Goal: Obtain resource: Obtain resource

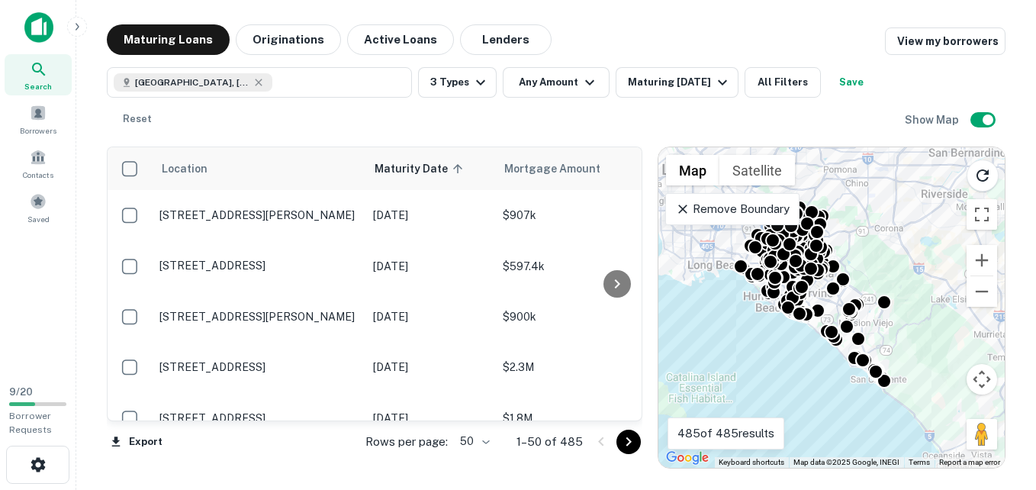
click at [628, 442] on icon "Go to next page" at bounding box center [628, 441] width 18 height 18
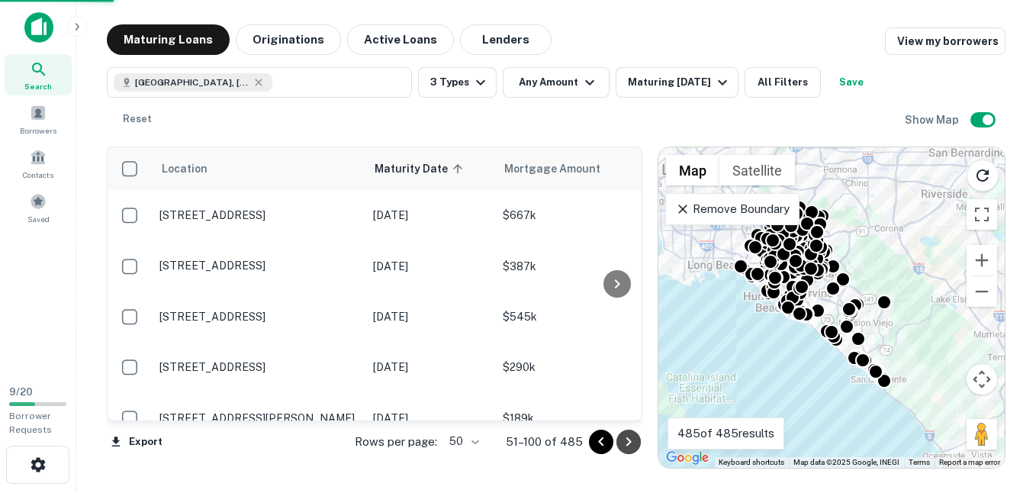
click at [628, 442] on icon "Go to next page" at bounding box center [628, 441] width 18 height 18
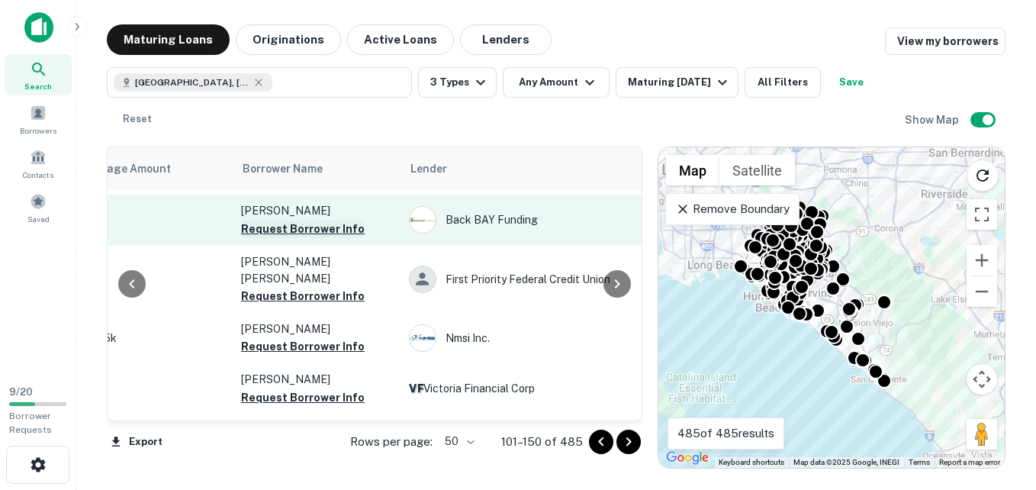
scroll to position [156, 429]
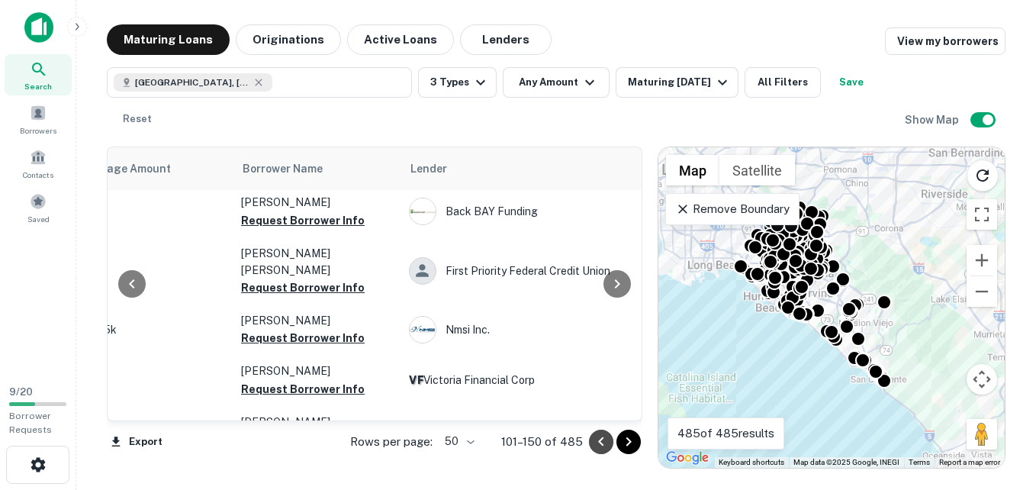
click at [599, 434] on icon "Go to previous page" at bounding box center [601, 441] width 18 height 18
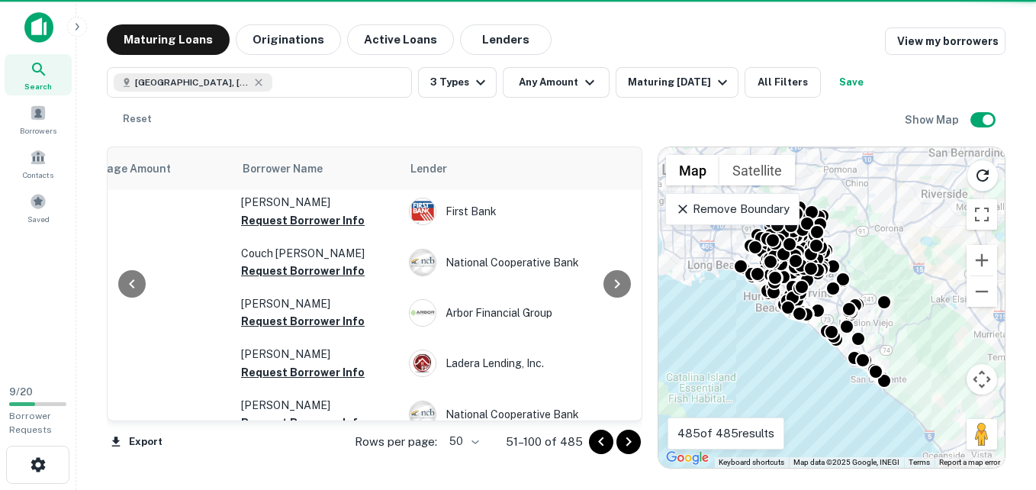
click at [628, 441] on icon "Go to next page" at bounding box center [628, 441] width 18 height 18
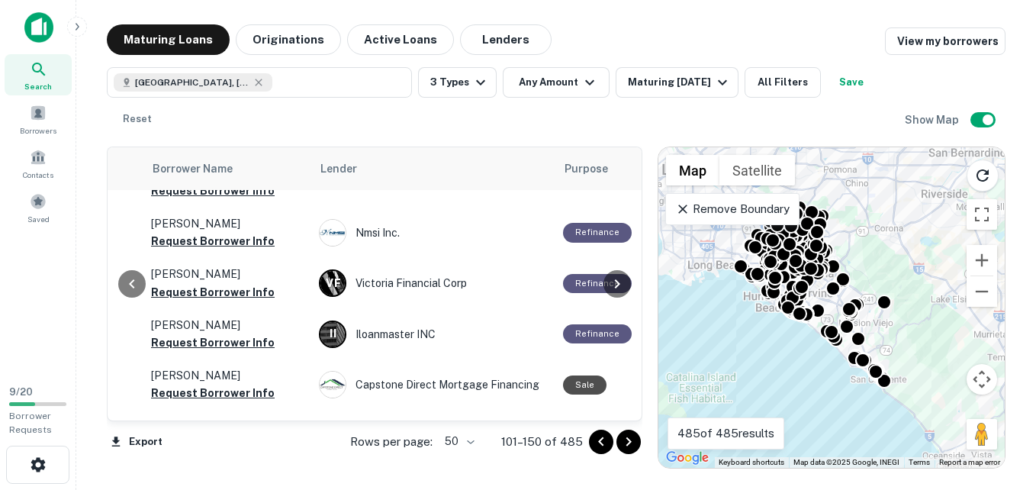
scroll to position [253, 519]
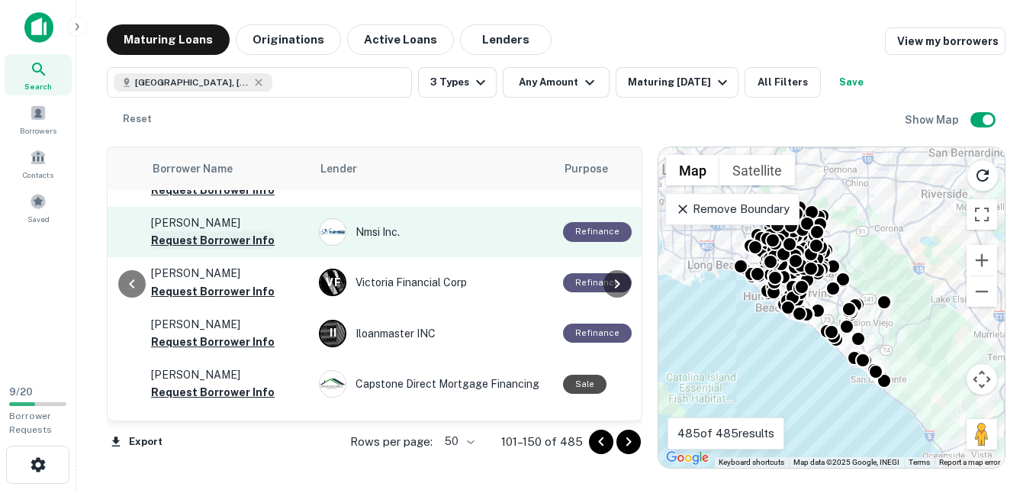
click at [219, 231] on button "Request Borrower Info" at bounding box center [213, 240] width 124 height 18
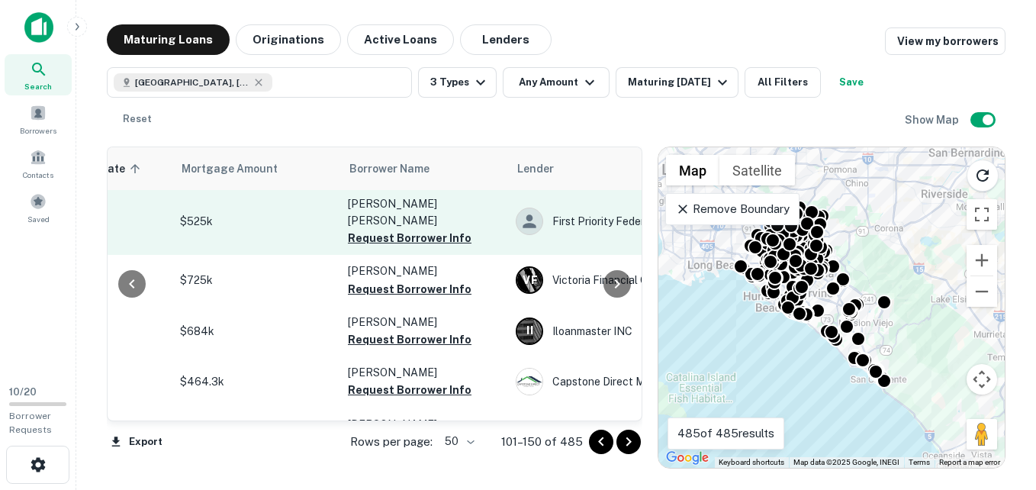
scroll to position [255, 337]
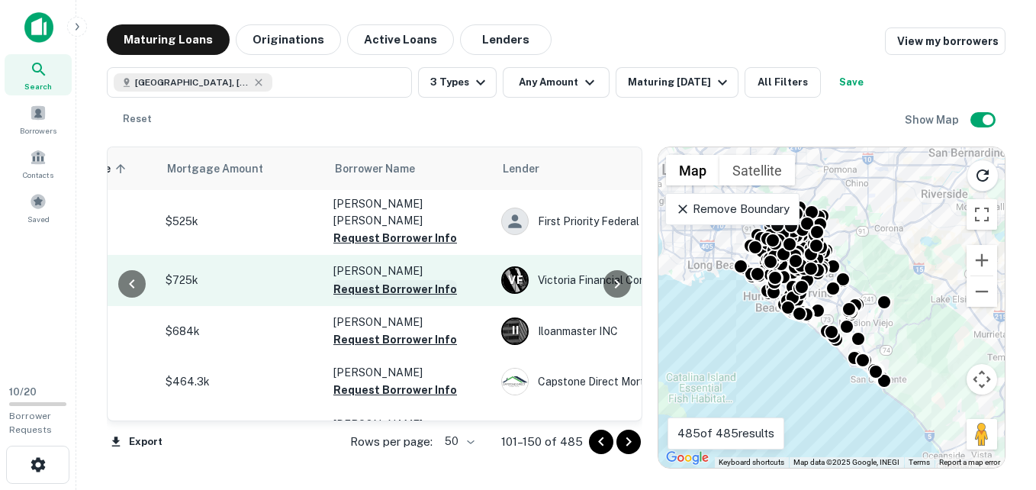
click at [371, 280] on button "Request Borrower Info" at bounding box center [395, 289] width 124 height 18
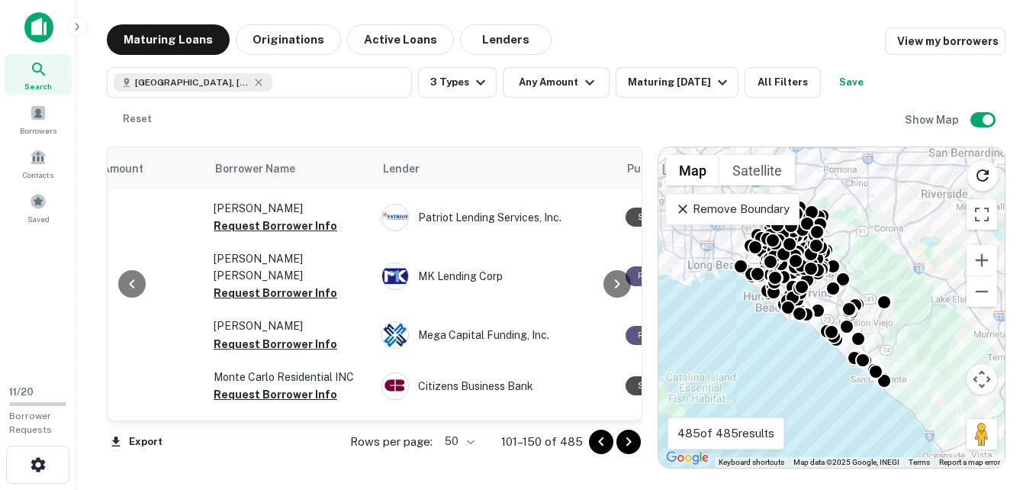
scroll to position [1226, 457]
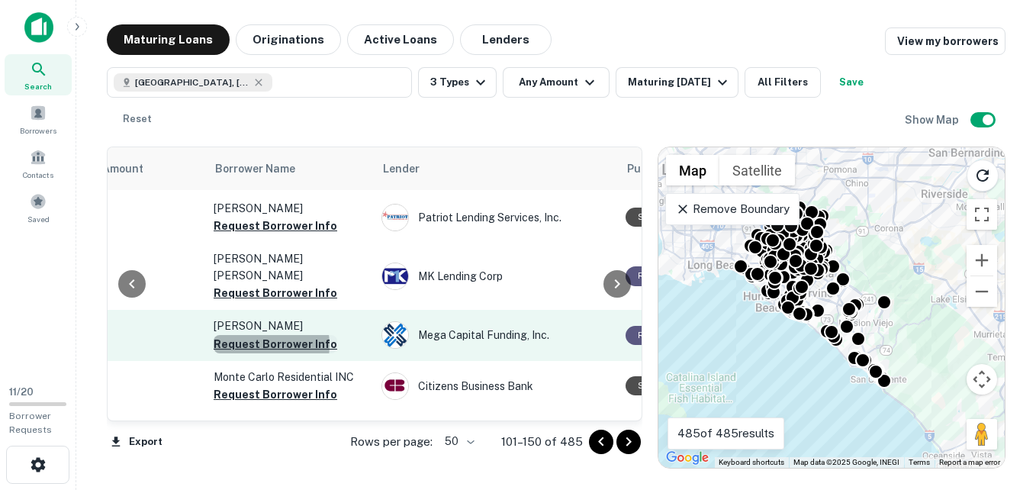
click at [255, 335] on button "Request Borrower Info" at bounding box center [276, 344] width 124 height 18
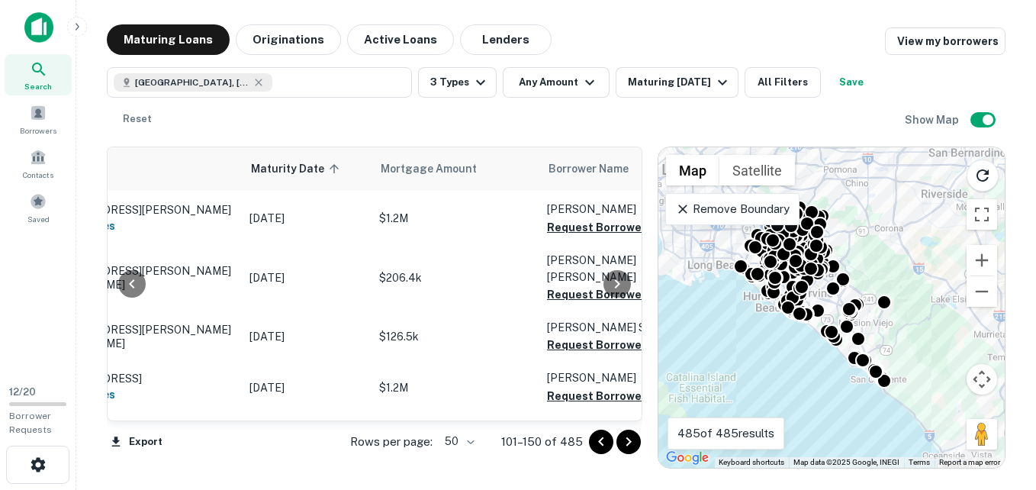
scroll to position [1796, 467]
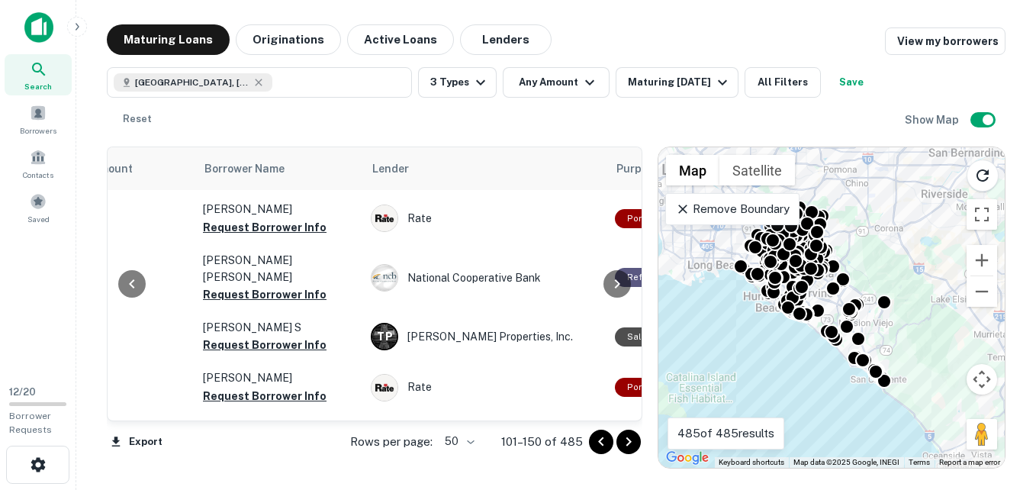
click at [255, 336] on button "Request Borrower Info" at bounding box center [265, 345] width 124 height 18
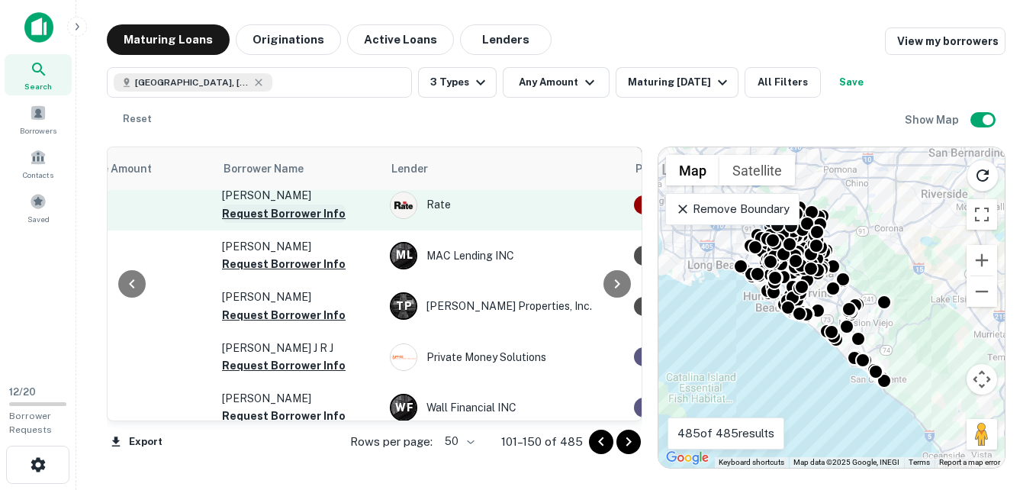
scroll to position [1978, 448]
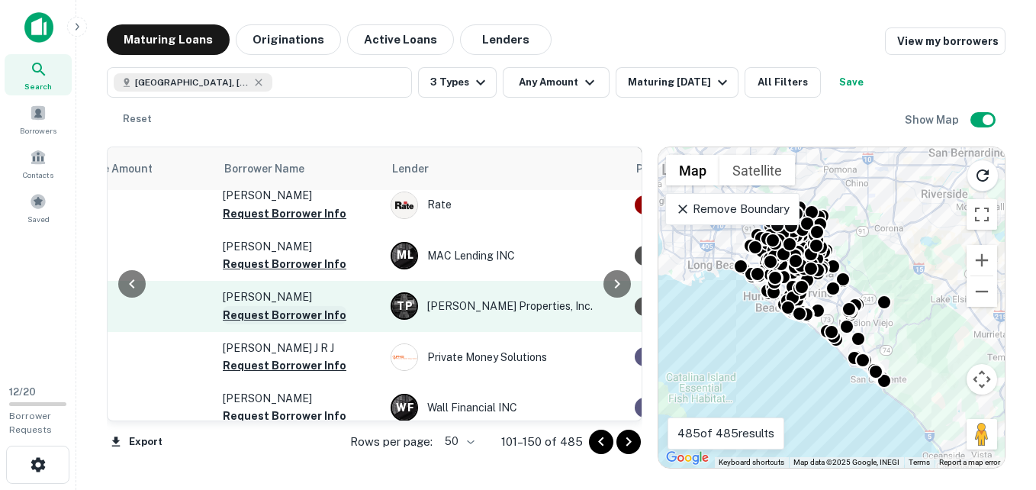
click at [253, 306] on button "Request Borrower Info" at bounding box center [285, 315] width 124 height 18
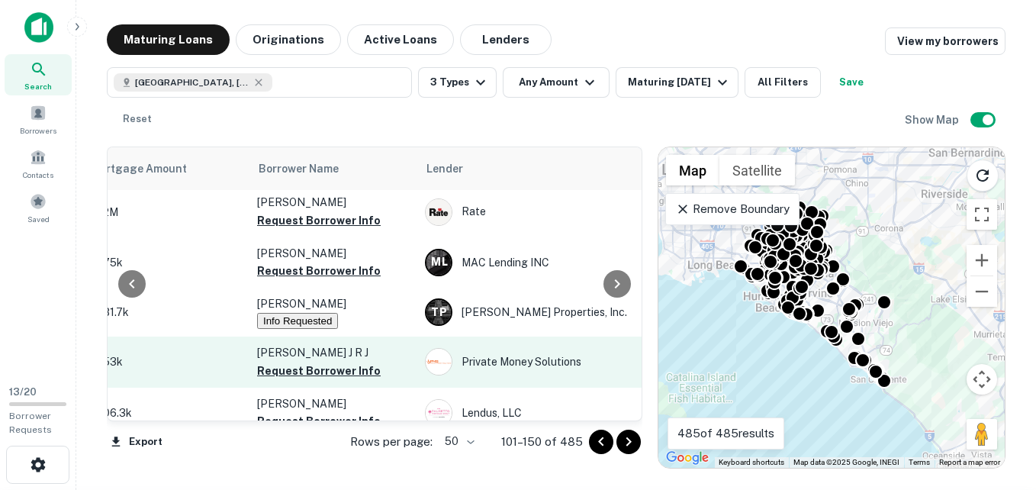
scroll to position [1972, 414]
click at [297, 361] on button "Request Borrower Info" at bounding box center [318, 370] width 124 height 18
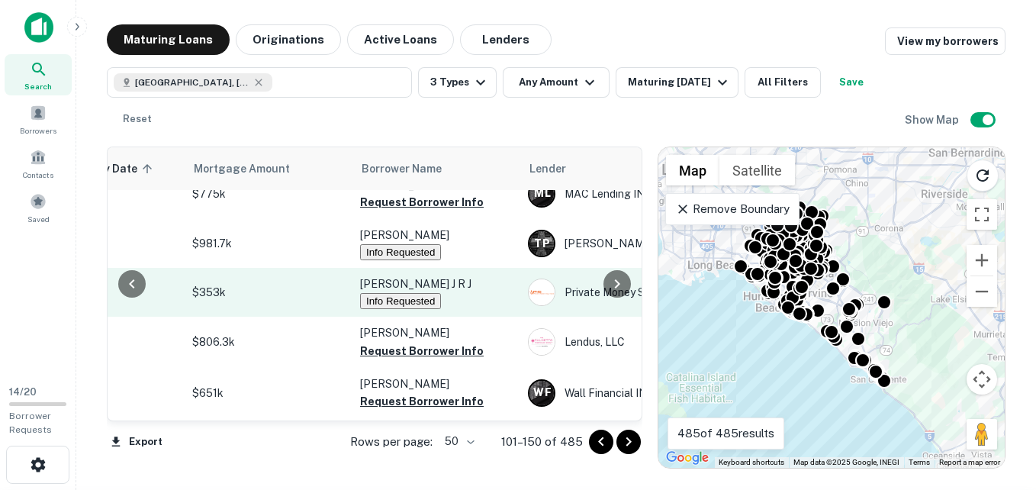
scroll to position [2040, 316]
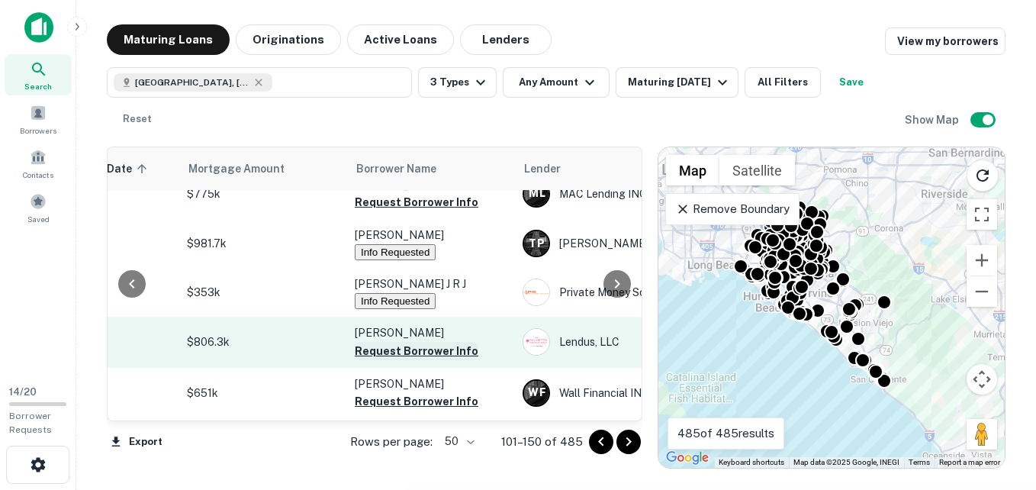
click at [383, 342] on button "Request Borrower Info" at bounding box center [417, 351] width 124 height 18
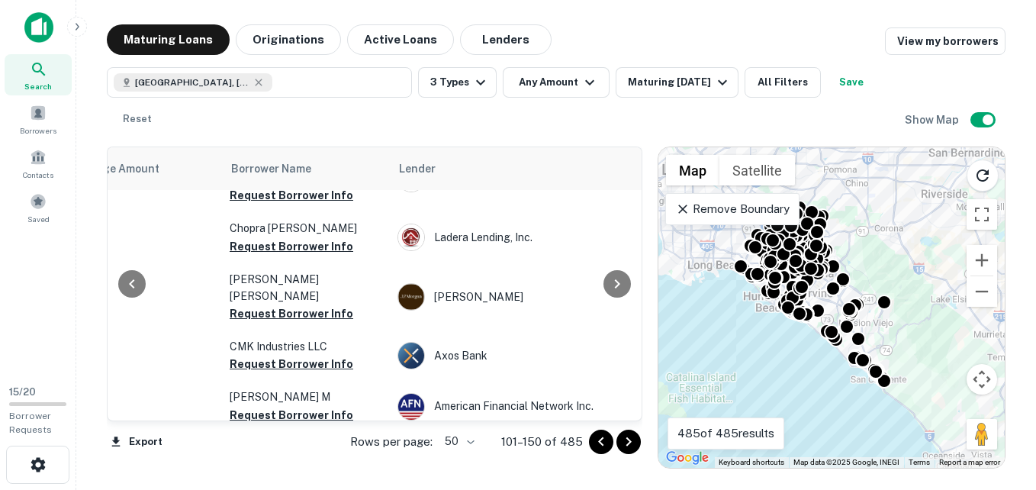
scroll to position [2362, 439]
click at [625, 436] on icon "Go to next page" at bounding box center [628, 441] width 18 height 18
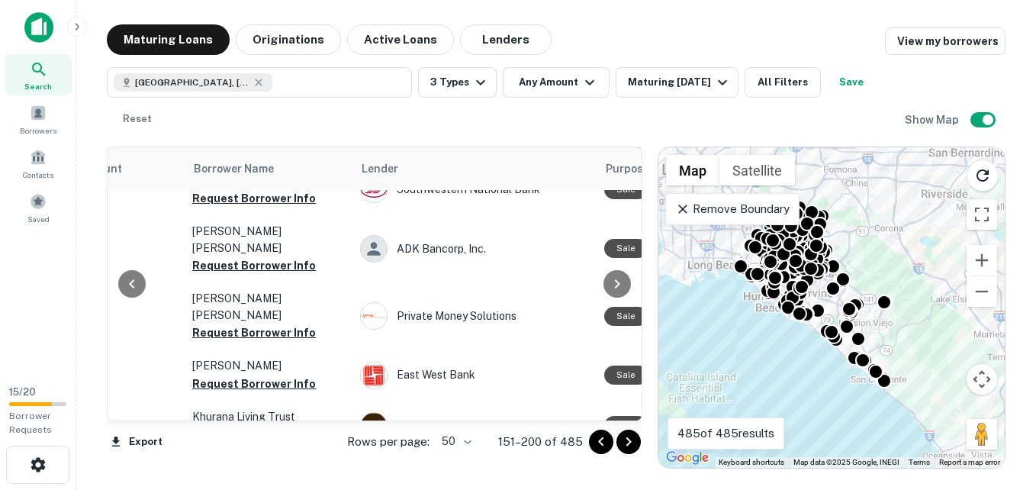
scroll to position [329, 478]
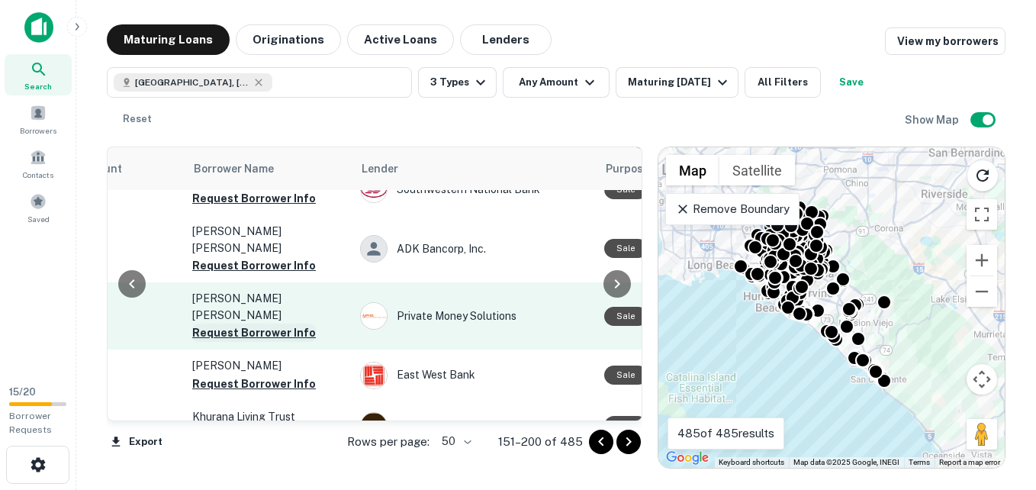
click at [252, 323] on button "Request Borrower Info" at bounding box center [254, 332] width 124 height 18
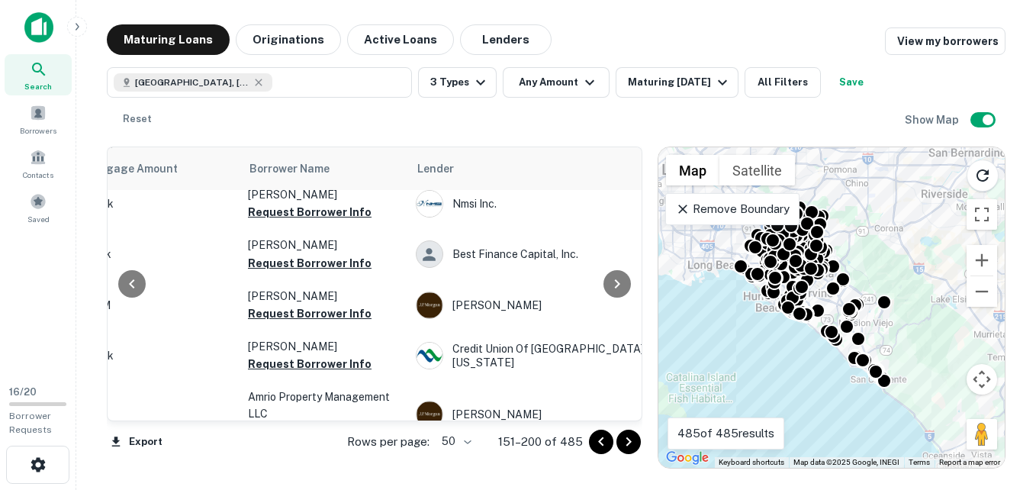
scroll to position [2364, 423]
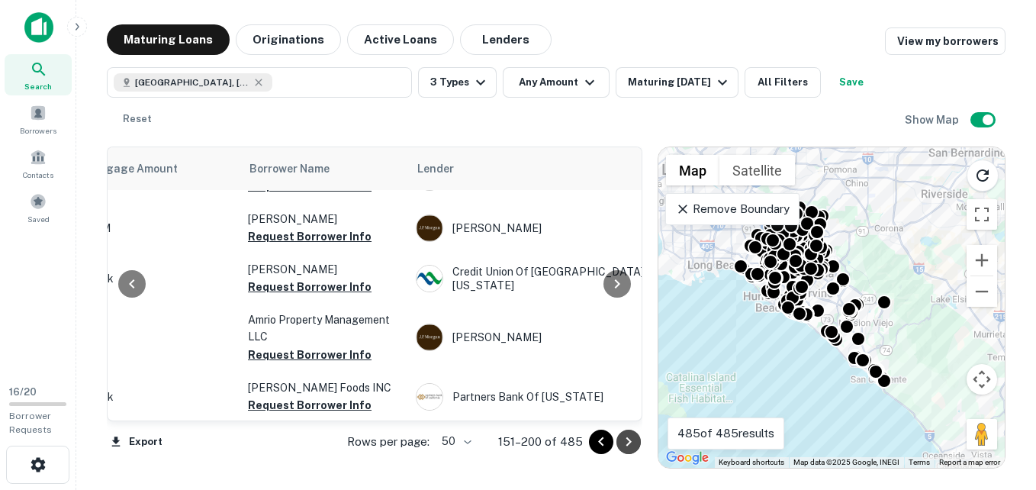
click at [626, 442] on icon "Go to next page" at bounding box center [628, 441] width 18 height 18
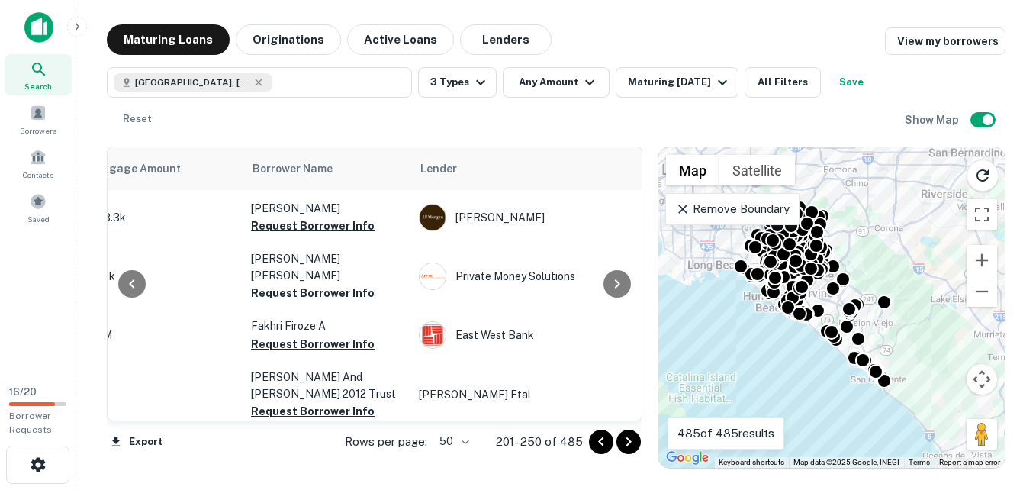
scroll to position [204, 419]
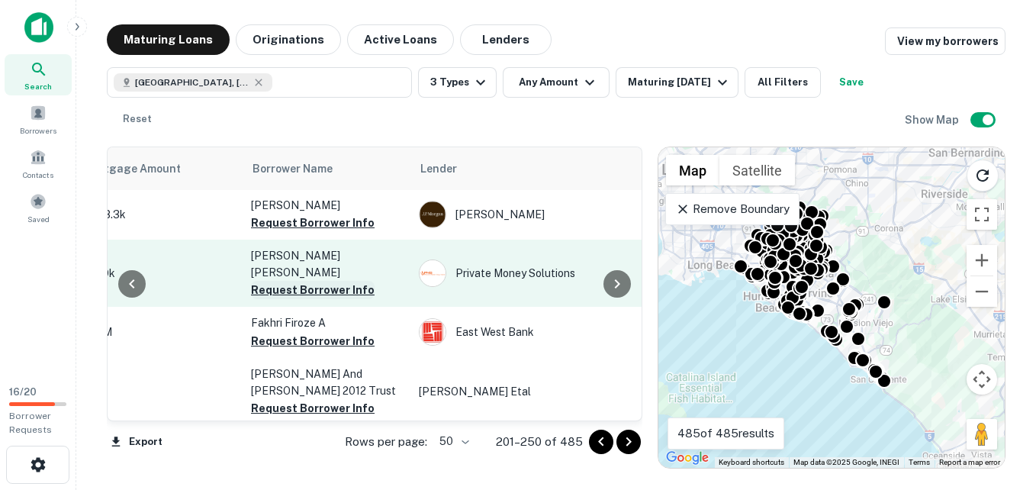
click at [311, 289] on button "Request Borrower Info" at bounding box center [313, 290] width 124 height 18
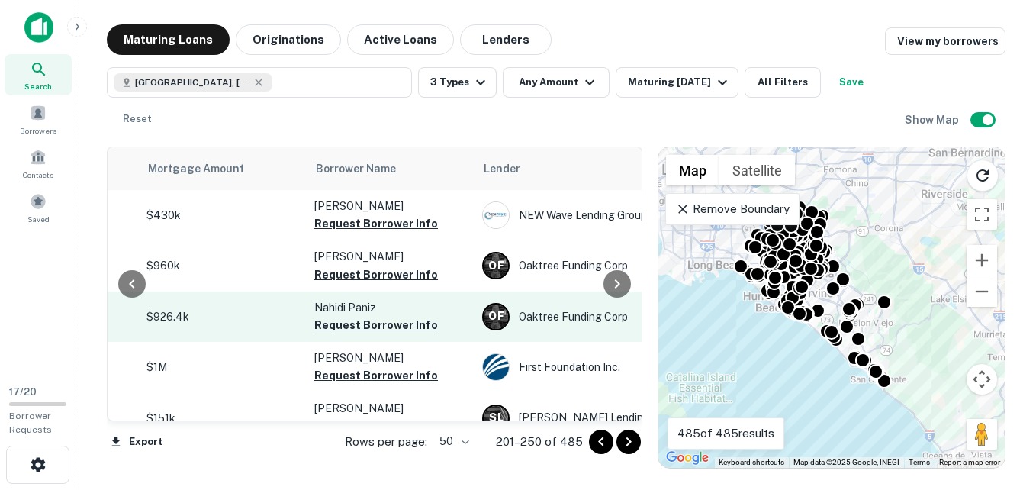
scroll to position [1196, 361]
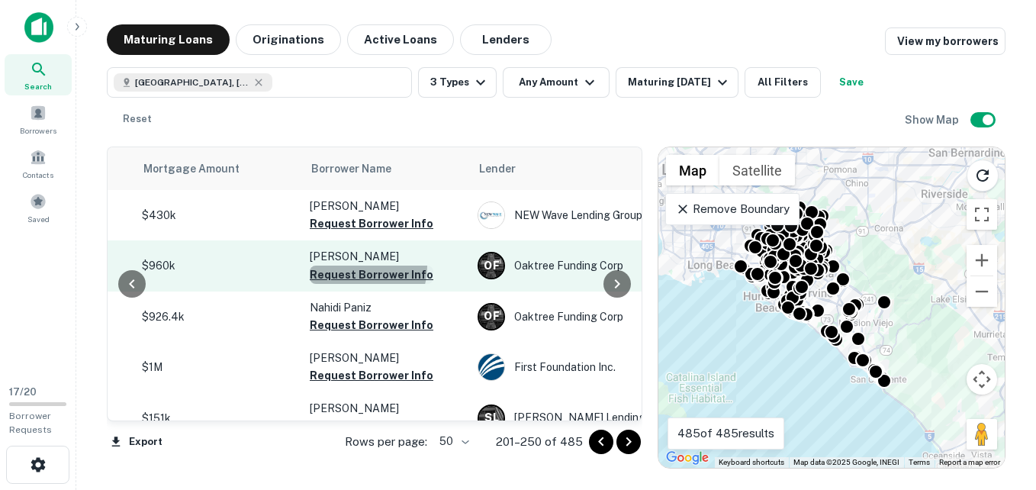
click at [354, 265] on button "Request Borrower Info" at bounding box center [372, 274] width 124 height 18
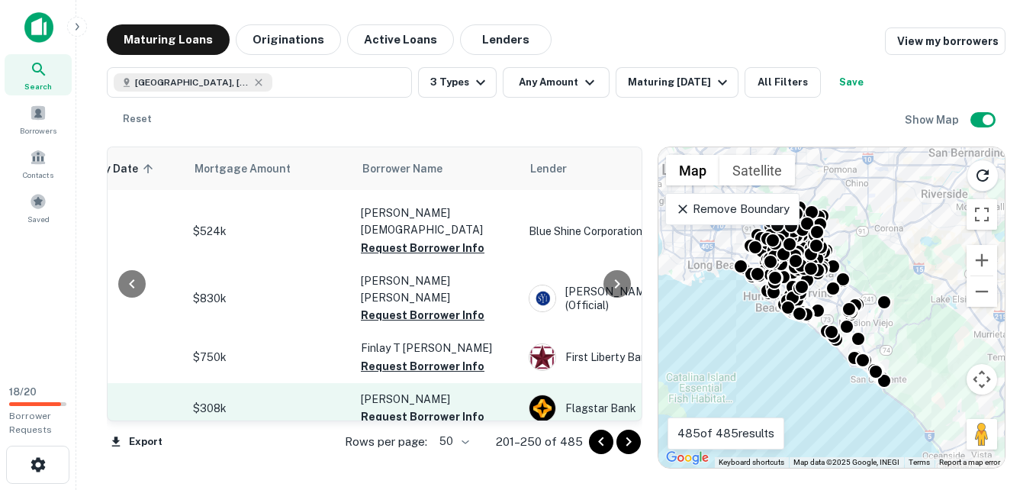
scroll to position [1440, 315]
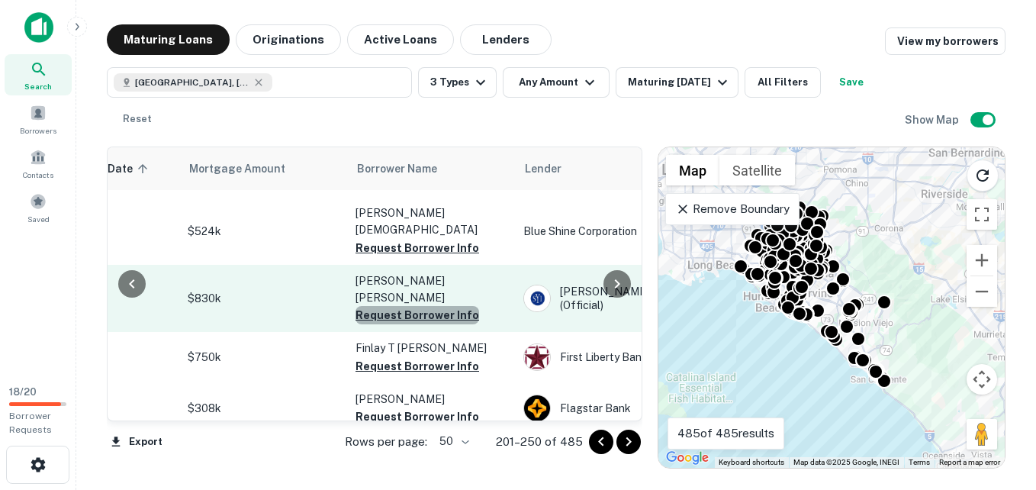
click at [424, 306] on button "Request Borrower Info" at bounding box center [417, 315] width 124 height 18
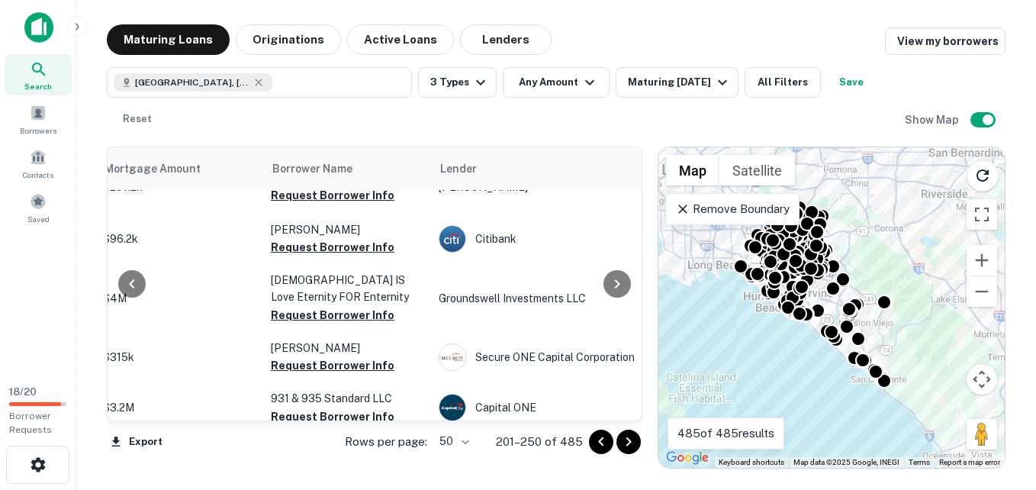
scroll to position [2402, 400]
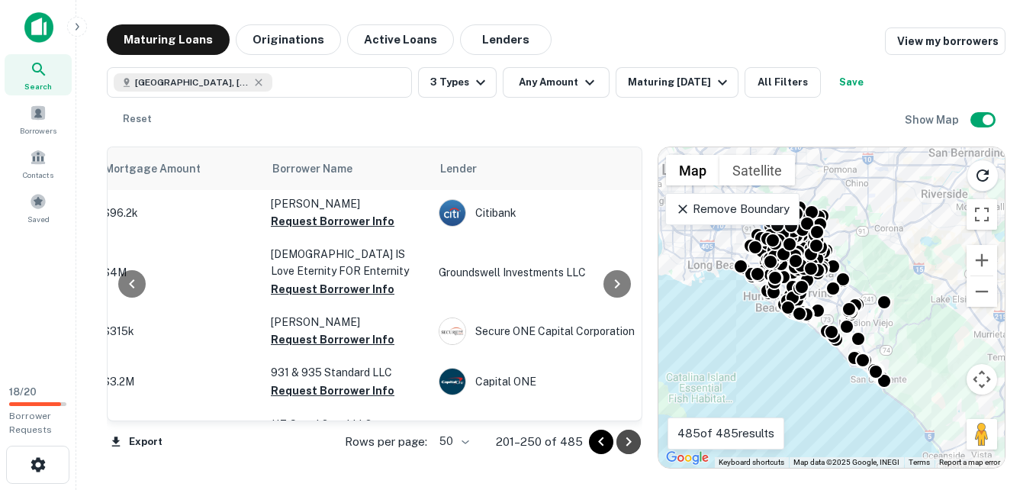
click at [631, 440] on icon "Go to next page" at bounding box center [628, 441] width 18 height 18
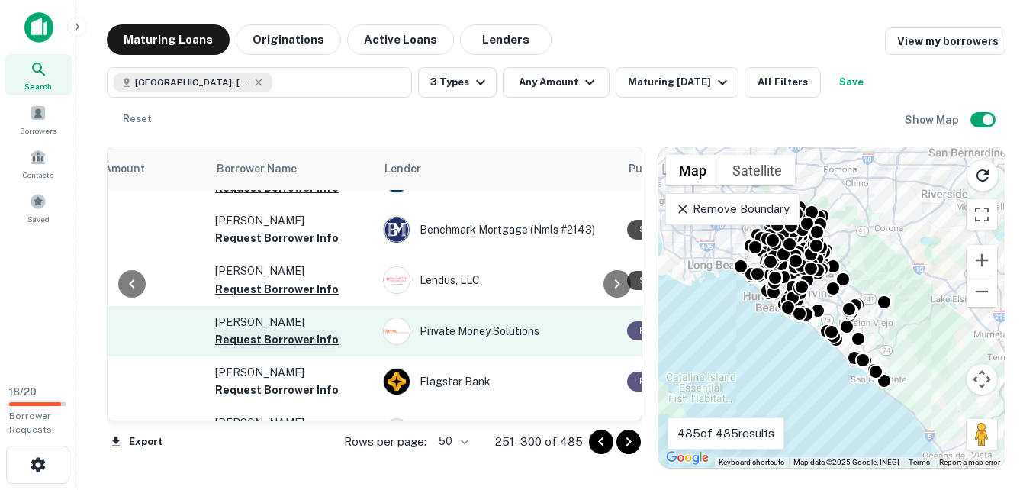
scroll to position [1774, 455]
click at [259, 330] on button "Request Borrower Info" at bounding box center [278, 339] width 124 height 18
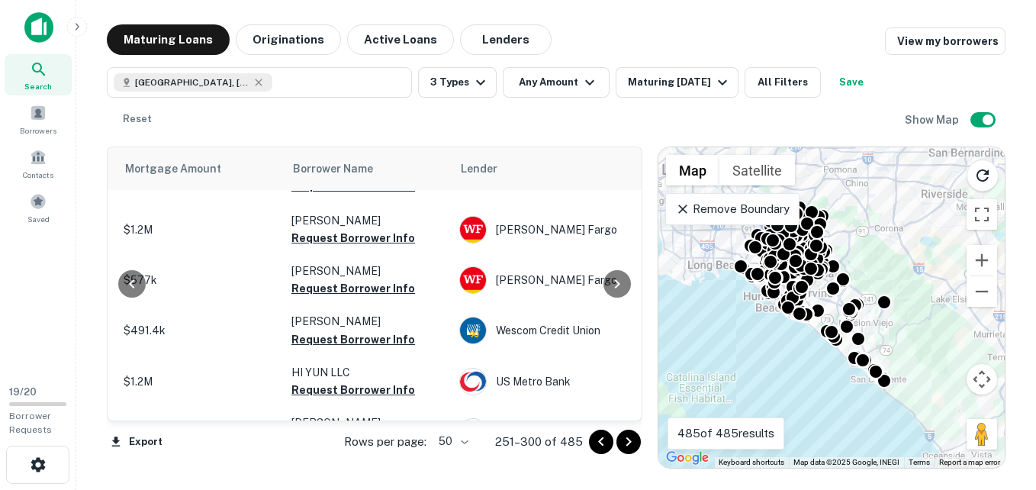
scroll to position [2357, 379]
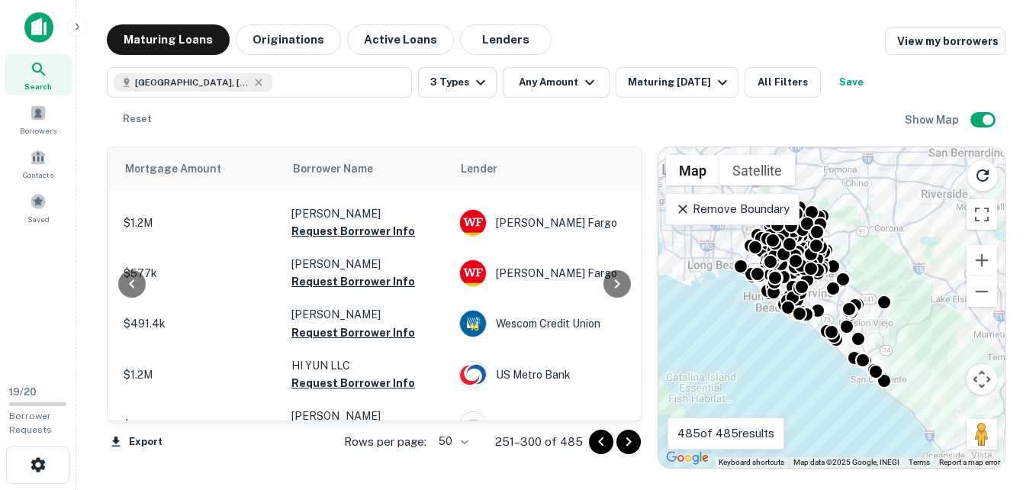
click at [624, 442] on icon "Go to next page" at bounding box center [628, 441] width 18 height 18
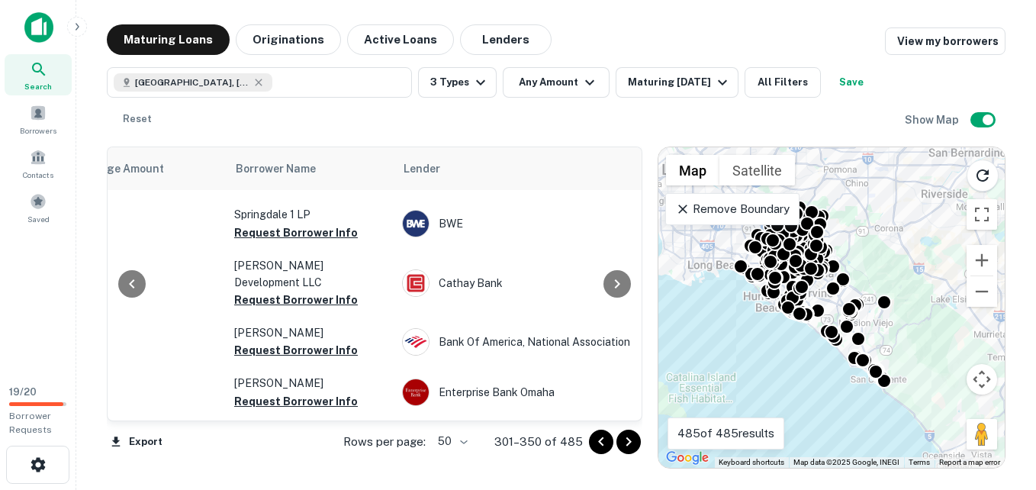
scroll to position [2364, 436]
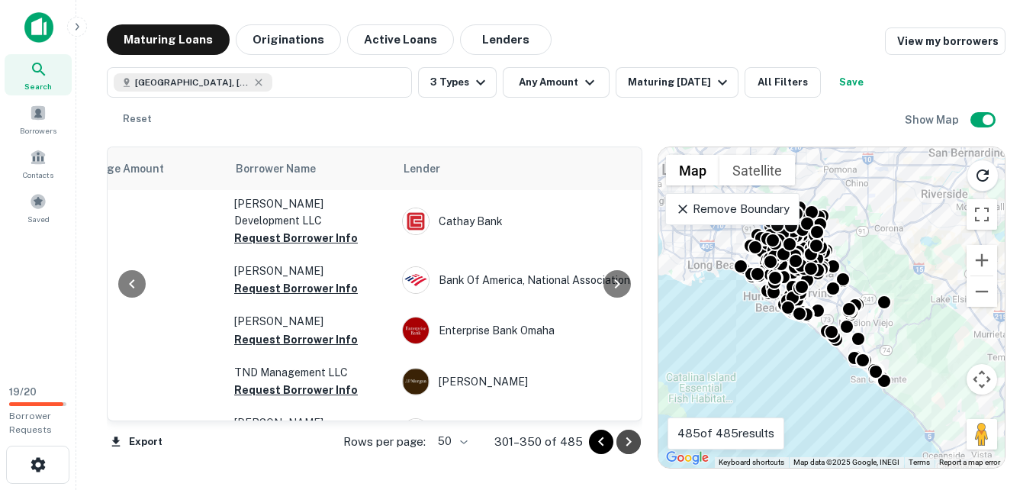
click at [631, 439] on icon "Go to next page" at bounding box center [628, 441] width 18 height 18
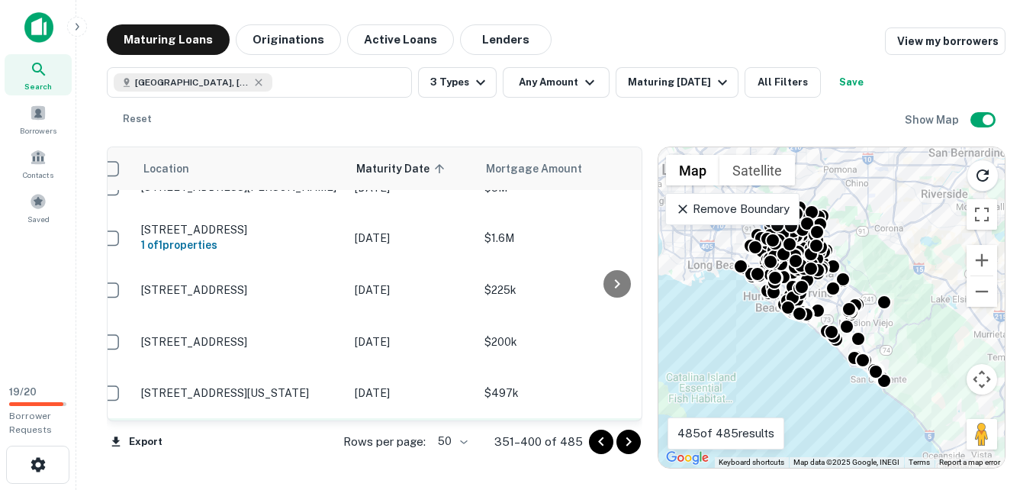
scroll to position [2354, 0]
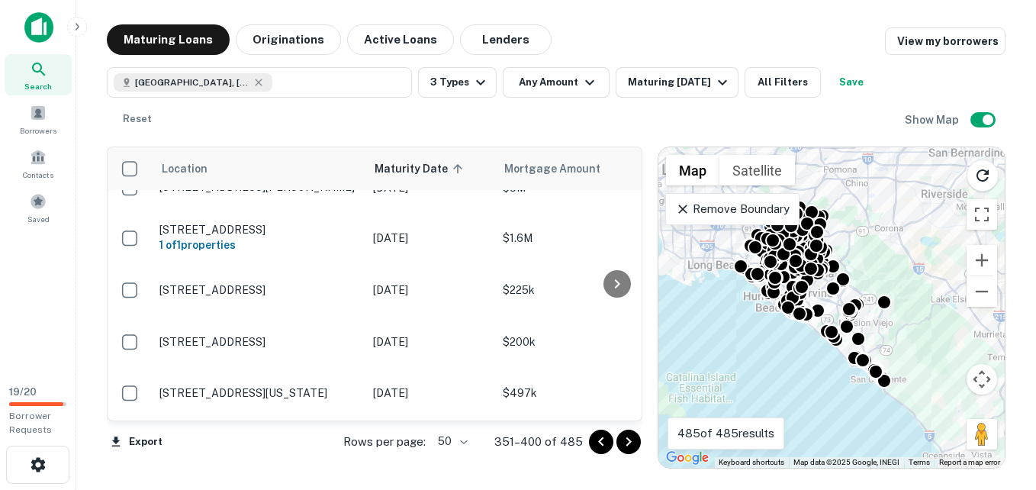
click at [631, 440] on icon "Go to next page" at bounding box center [628, 441] width 18 height 18
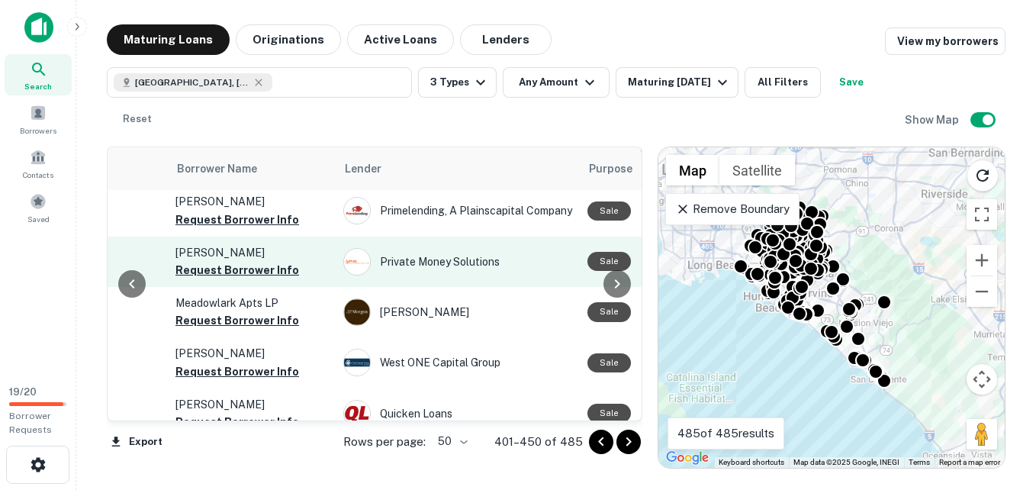
scroll to position [173, 496]
click at [210, 261] on button "Request Borrower Info" at bounding box center [237, 270] width 124 height 18
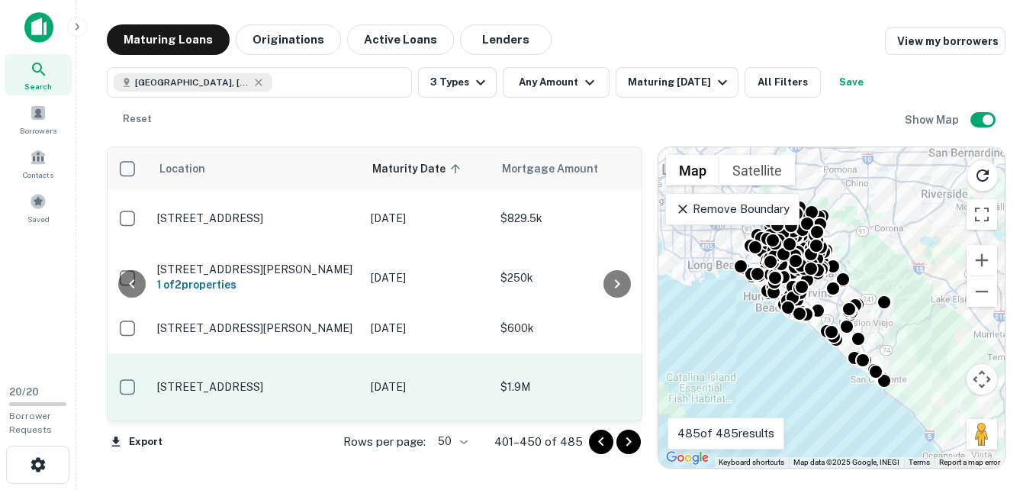
scroll to position [596, 409]
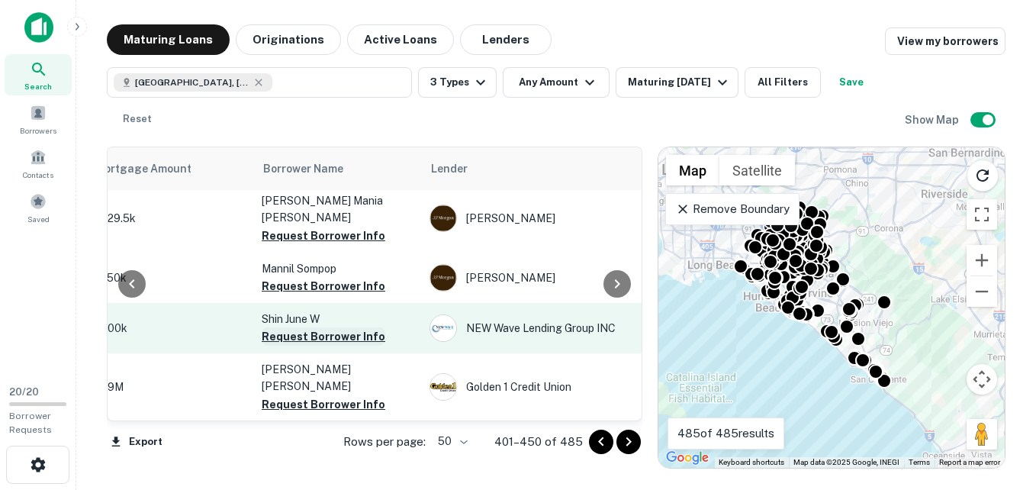
click at [302, 327] on button "Request Borrower Info" at bounding box center [324, 336] width 124 height 18
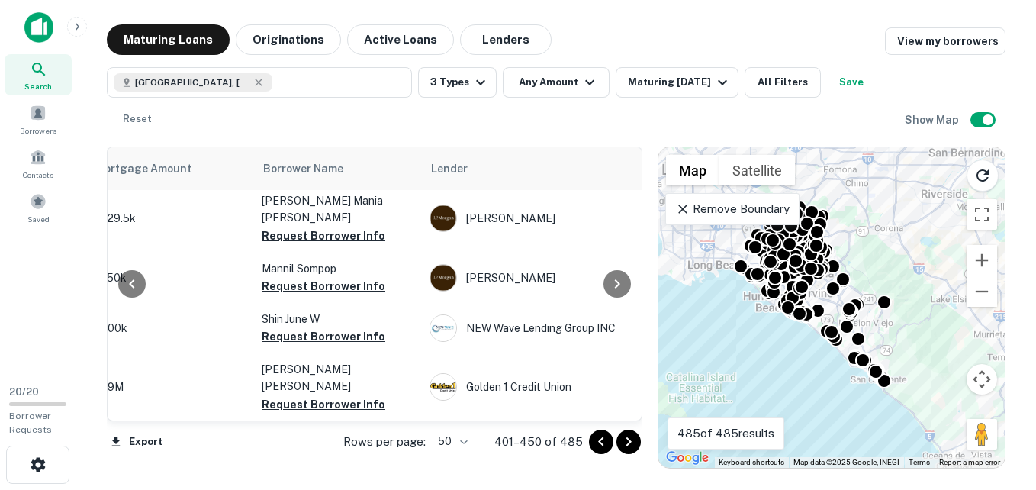
click at [29, 116] on div "Borrowers" at bounding box center [38, 115] width 67 height 34
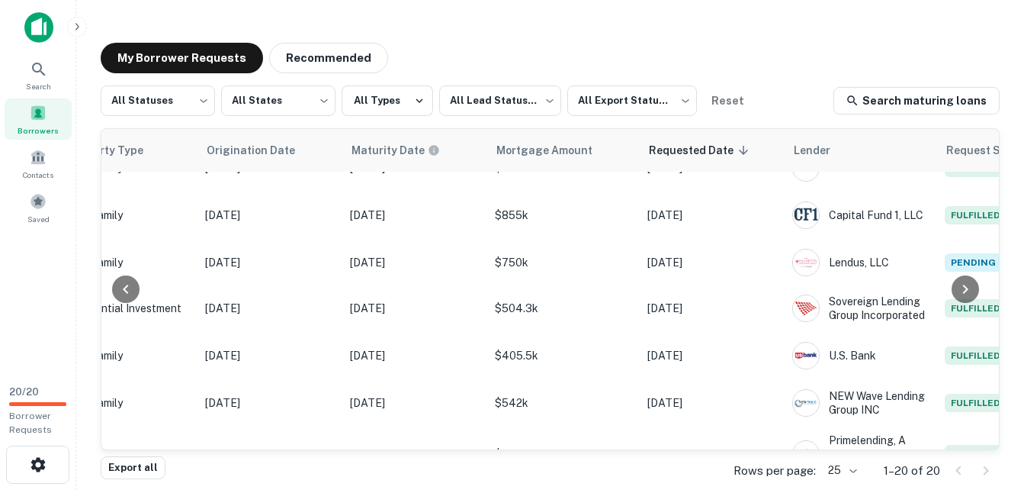
scroll to position [660, 665]
